Goal: Task Accomplishment & Management: Use online tool/utility

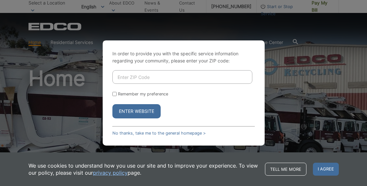
click at [146, 81] on input "Enter ZIP Code" at bounding box center [182, 77] width 140 height 14
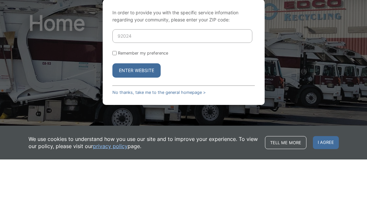
type input "92024"
click at [145, 119] on button "Enter Website" at bounding box center [136, 126] width 48 height 14
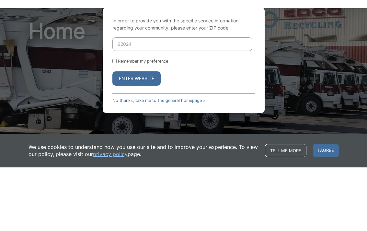
scroll to position [55, 0]
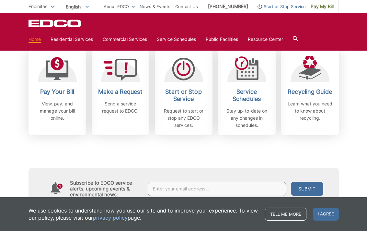
scroll to position [192, 0]
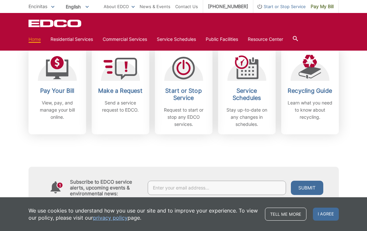
click at [56, 107] on p "View, pay, and manage your bill online." at bounding box center [57, 109] width 48 height 21
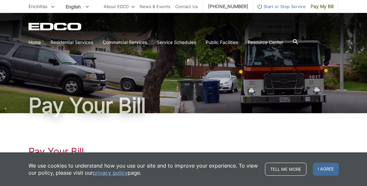
click at [329, 173] on span "I agree" at bounding box center [326, 169] width 26 height 13
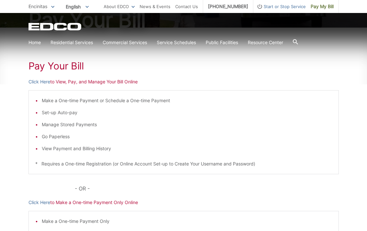
click at [41, 81] on link "Click Here" at bounding box center [40, 81] width 22 height 7
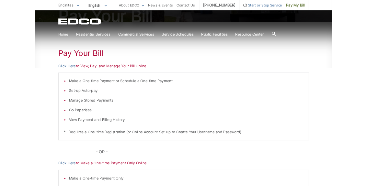
scroll to position [104, 0]
